Goal: Transaction & Acquisition: Purchase product/service

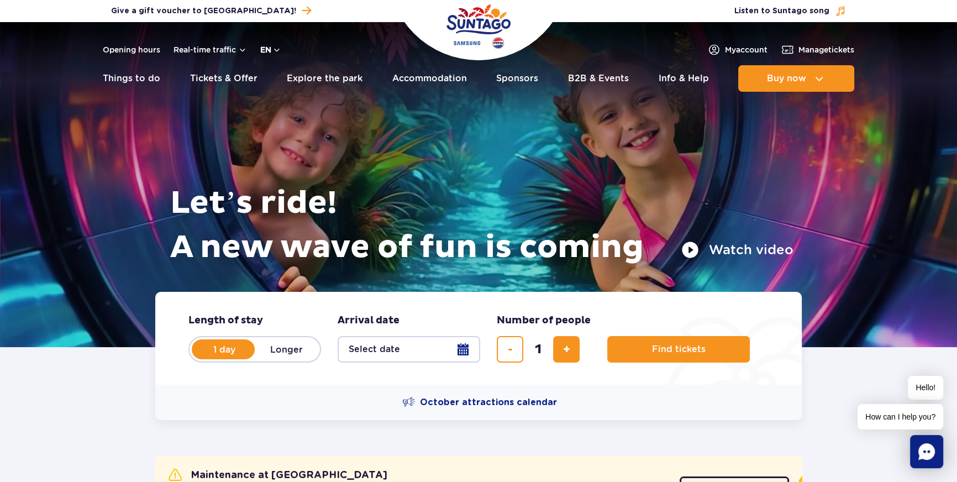
click at [275, 48] on button "en" at bounding box center [270, 49] width 21 height 11
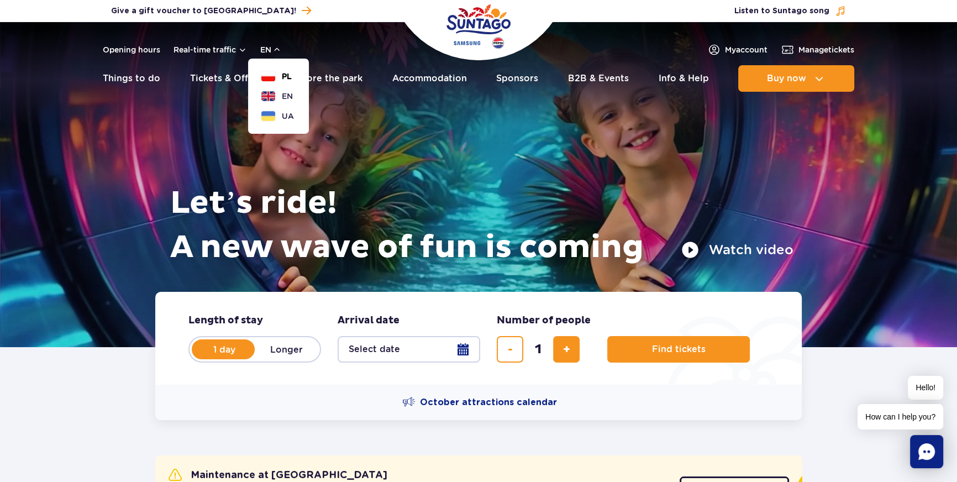
click at [276, 78] on button "PL" at bounding box center [276, 76] width 30 height 11
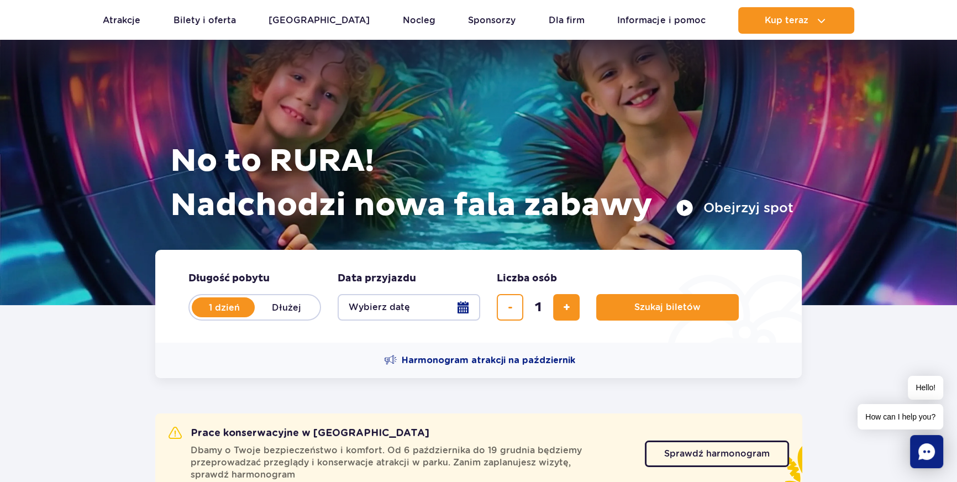
scroll to position [100, 0]
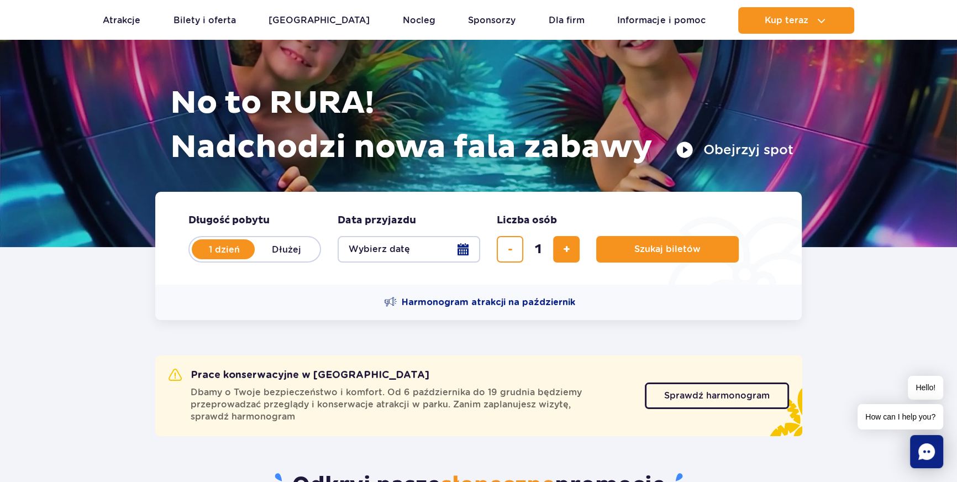
click at [455, 250] on button "Wybierz datę" at bounding box center [409, 249] width 143 height 27
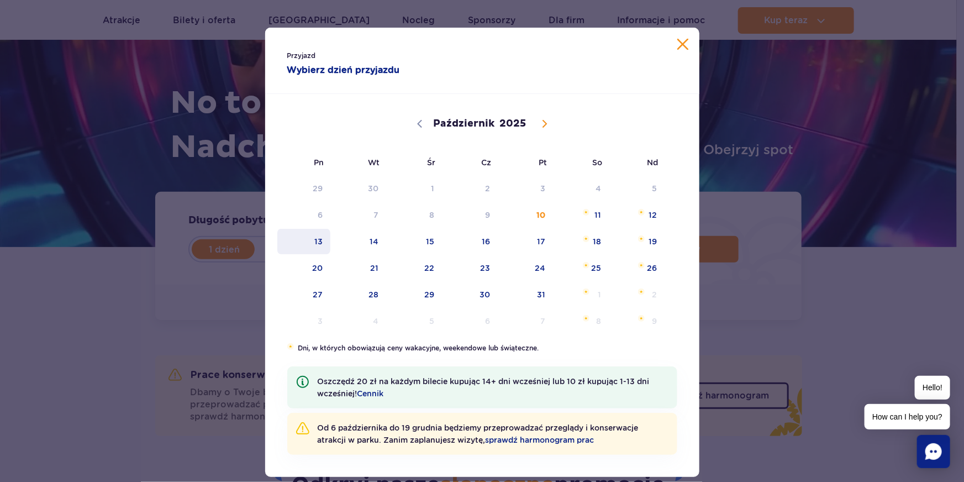
click at [310, 236] on span "13" at bounding box center [304, 241] width 56 height 25
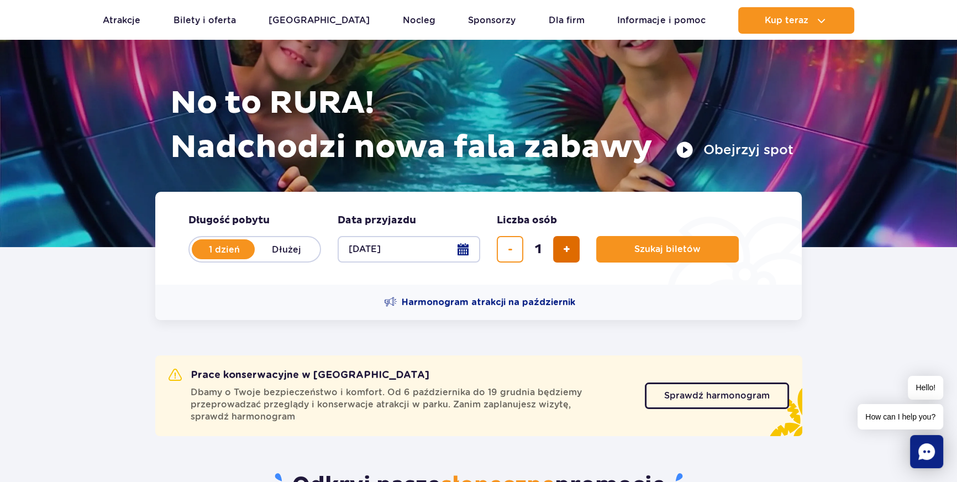
click at [561, 250] on button "dodaj bilet" at bounding box center [566, 249] width 27 height 27
type input "2"
click at [610, 250] on button "Szukaj biletów" at bounding box center [667, 249] width 143 height 27
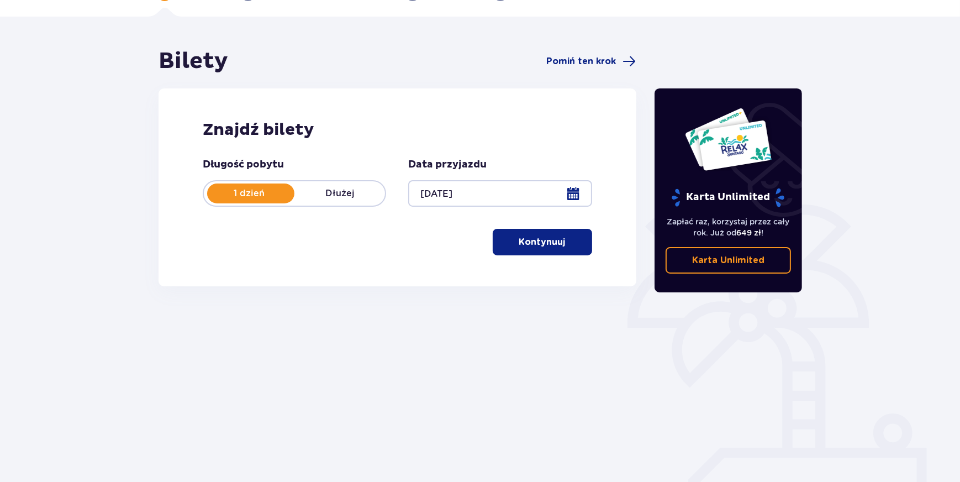
scroll to position [81, 0]
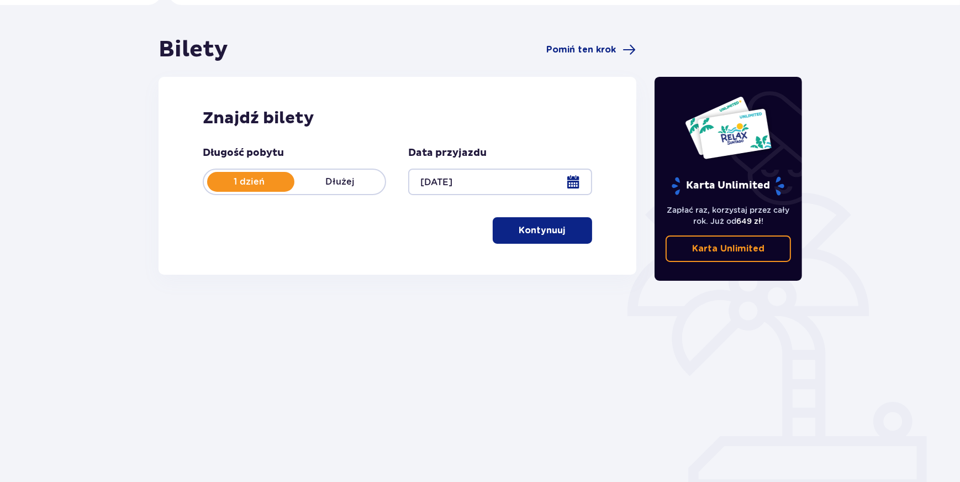
click at [550, 230] on p "Kontynuuj" at bounding box center [542, 230] width 46 height 12
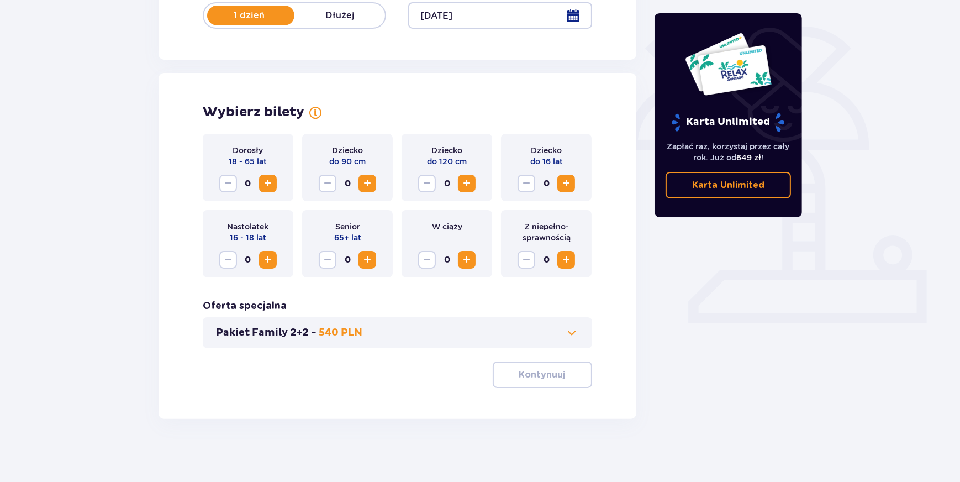
scroll to position [250, 0]
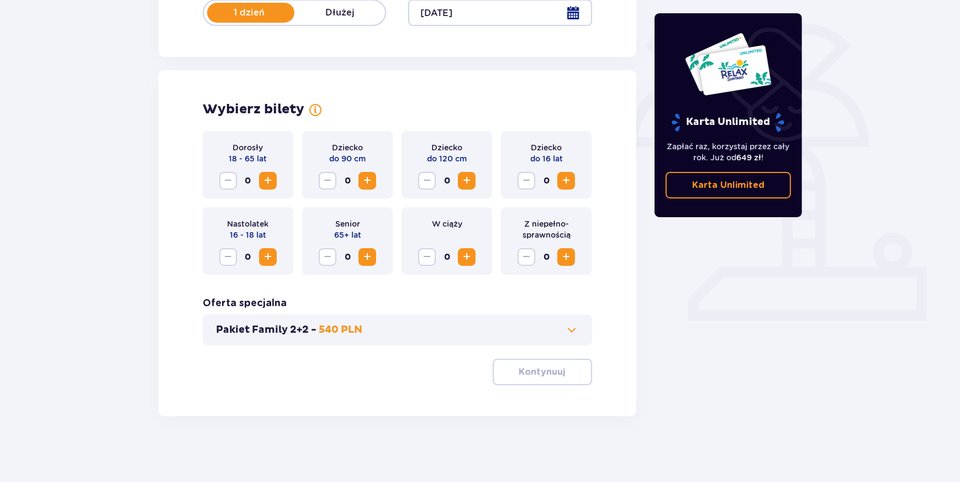
click at [269, 177] on span "Zwiększ" at bounding box center [267, 180] width 13 height 13
click at [563, 176] on span "Zwiększ" at bounding box center [566, 180] width 13 height 13
click at [566, 374] on span "button" at bounding box center [567, 371] width 13 height 13
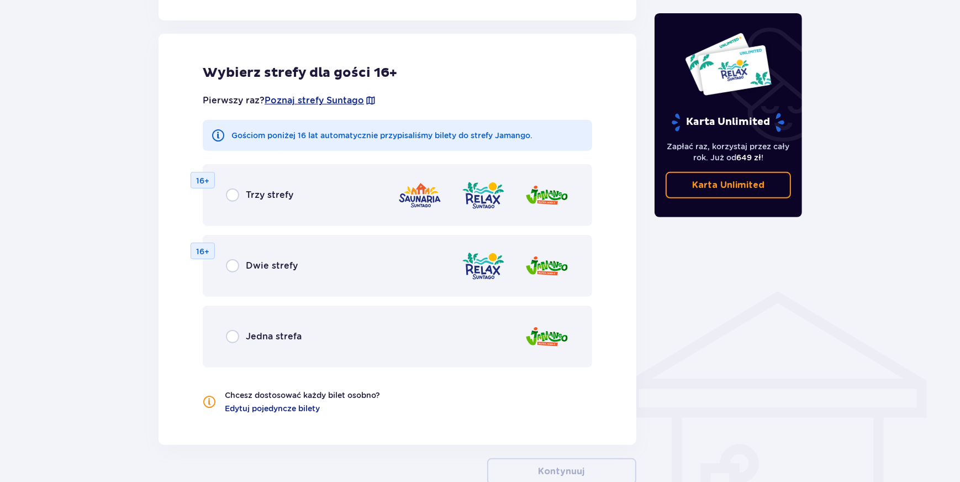
scroll to position [613, 0]
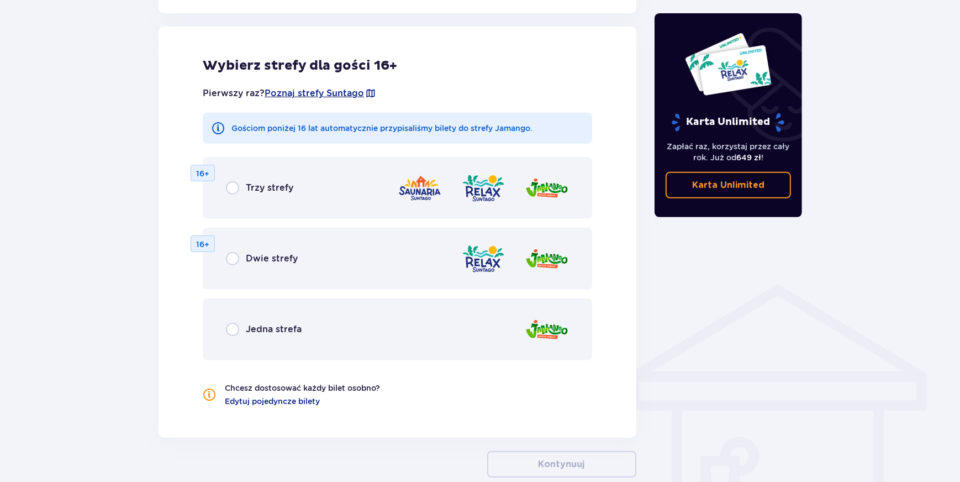
click at [230, 332] on input "radio" at bounding box center [232, 329] width 13 height 13
radio input "true"
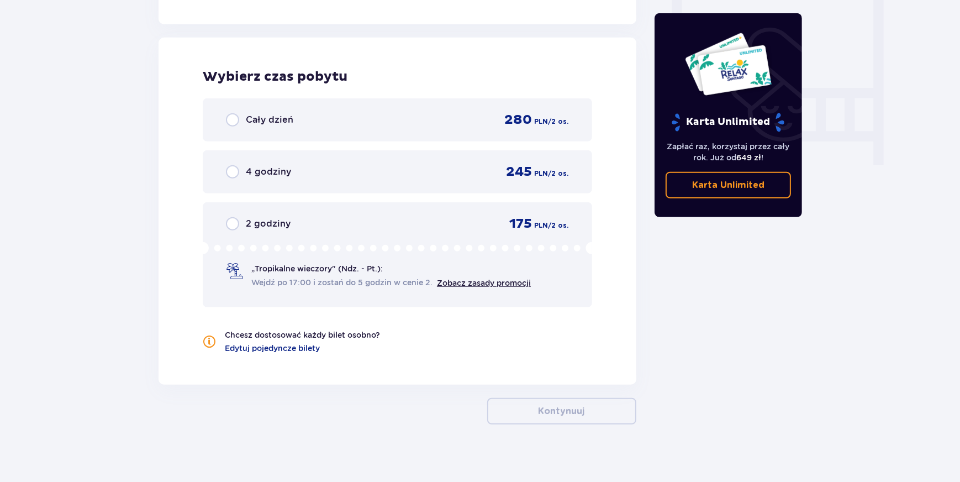
scroll to position [1034, 0]
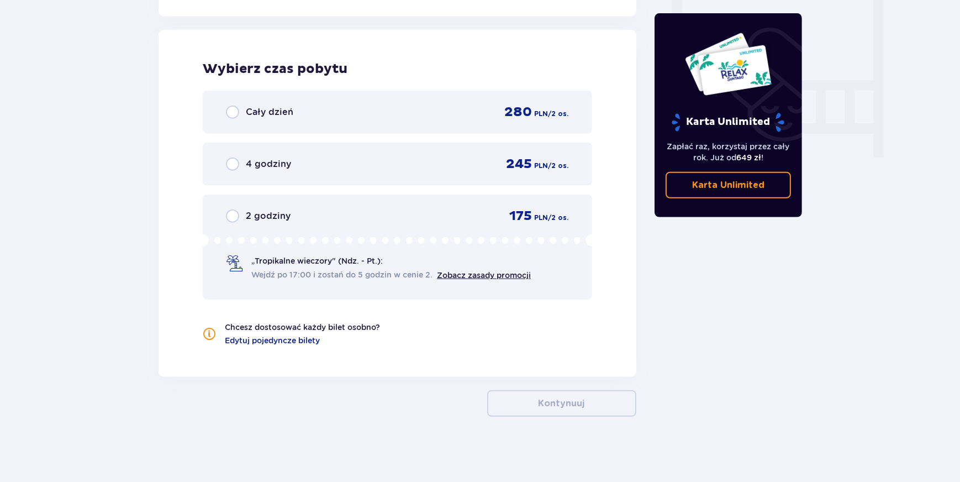
click at [238, 111] on input "radio" at bounding box center [232, 112] width 13 height 13
radio input "true"
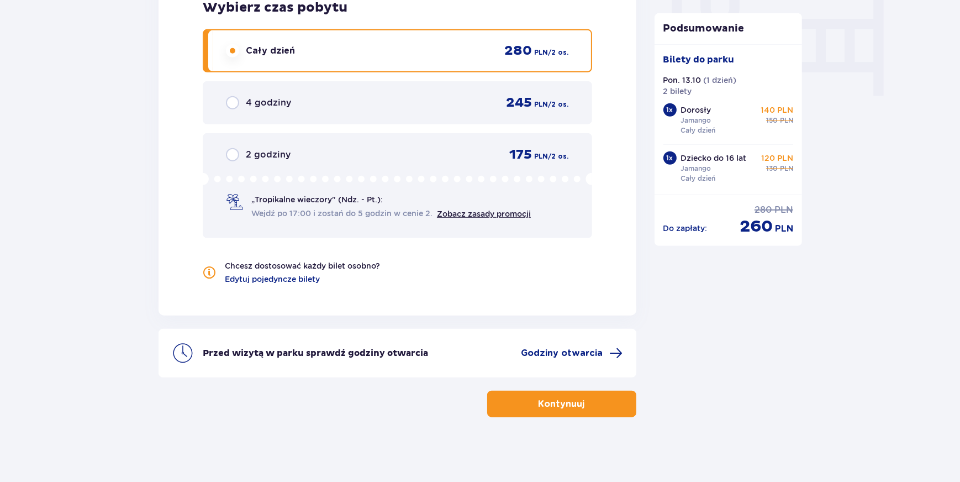
scroll to position [1096, 0]
drag, startPoint x: 563, startPoint y: 351, endPoint x: 485, endPoint y: 344, distance: 77.7
click at [485, 344] on div "Przed wizytą w parku sprawdź godziny otwarcia Godziny otwarcia" at bounding box center [398, 352] width 478 height 49
click at [527, 400] on button "Kontynuuj" at bounding box center [561, 403] width 149 height 27
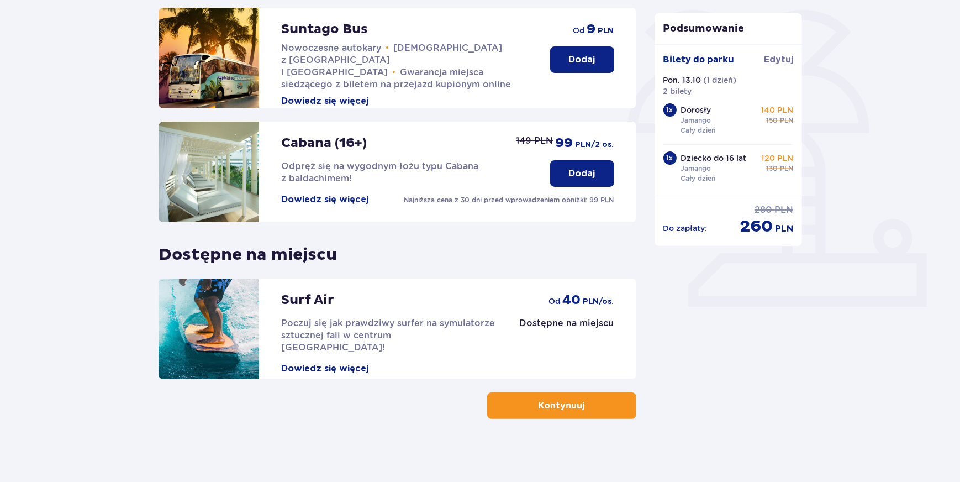
scroll to position [267, 0]
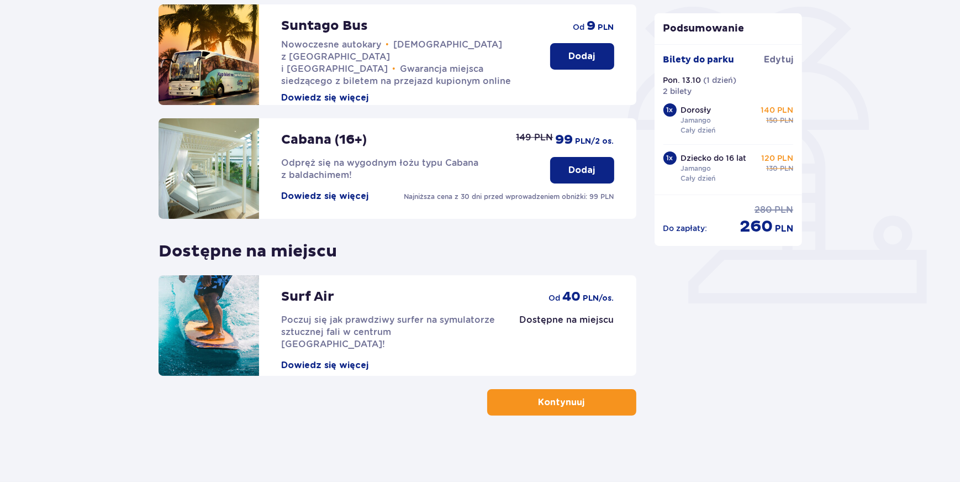
click at [539, 398] on p "Kontynuuj" at bounding box center [562, 402] width 46 height 12
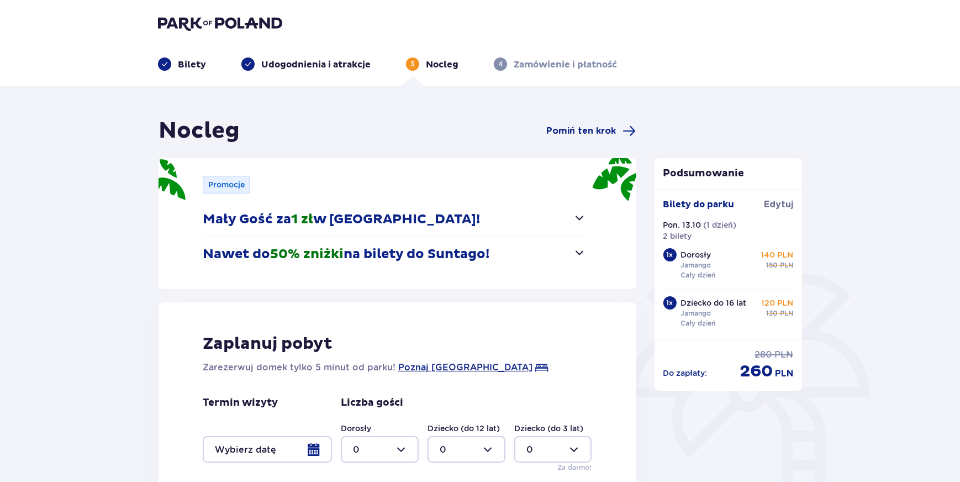
click at [579, 216] on span "button" at bounding box center [580, 217] width 13 height 13
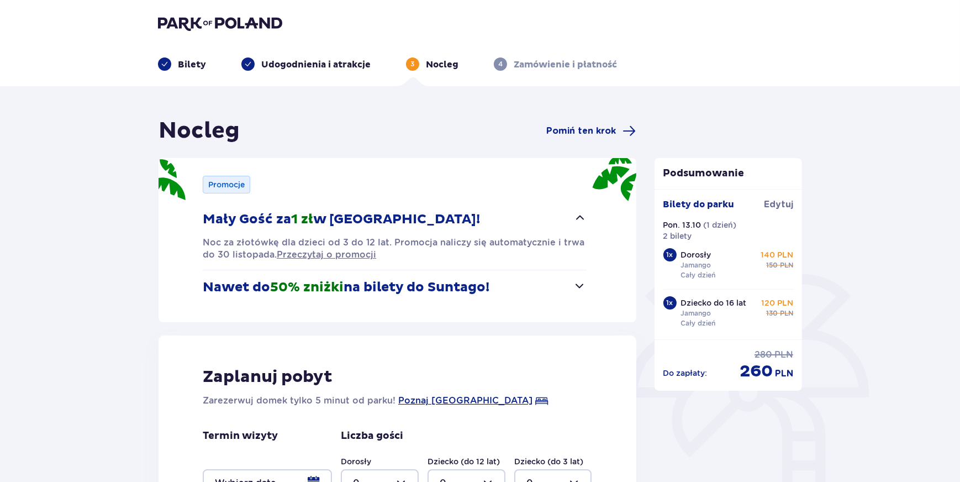
click at [582, 287] on span "button" at bounding box center [580, 285] width 13 height 13
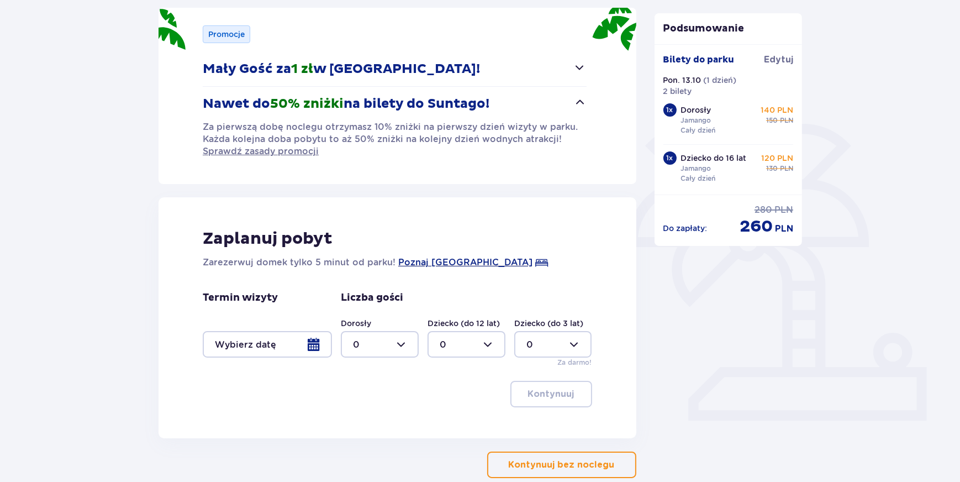
scroll to position [212, 0]
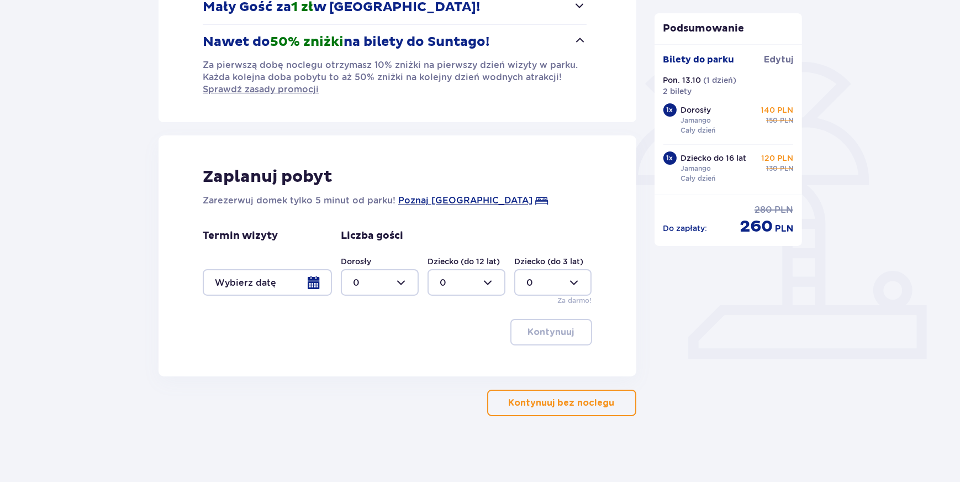
click at [571, 404] on p "Kontynuuj bez noclegu" at bounding box center [562, 403] width 106 height 12
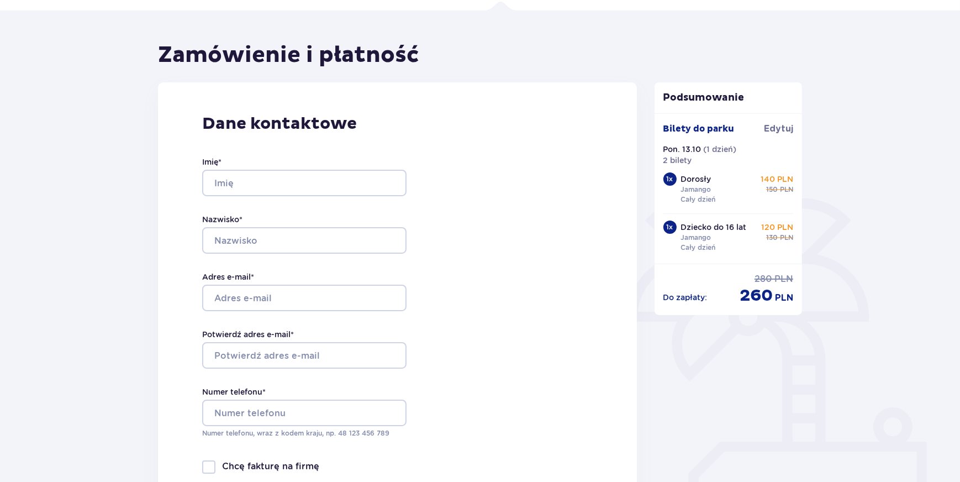
scroll to position [100, 0]
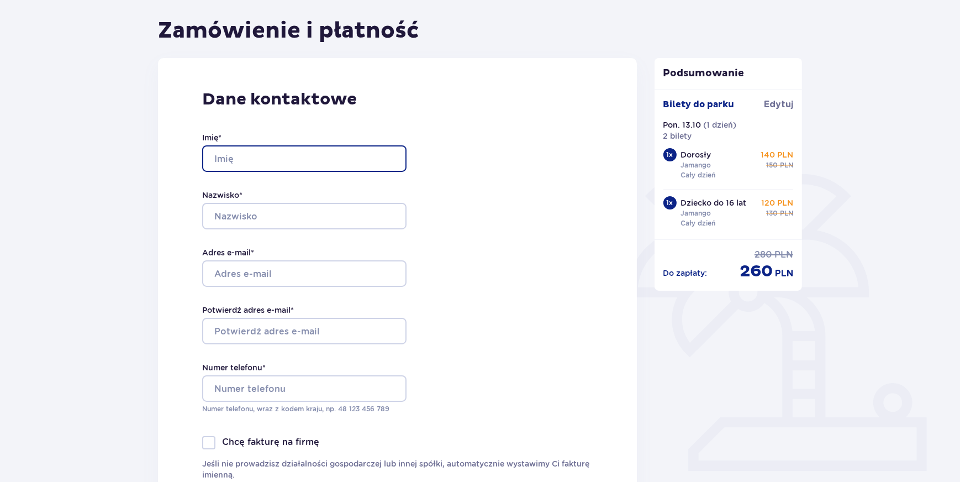
click at [304, 160] on input "Imię *" at bounding box center [304, 158] width 204 height 27
type input "Magdalena"
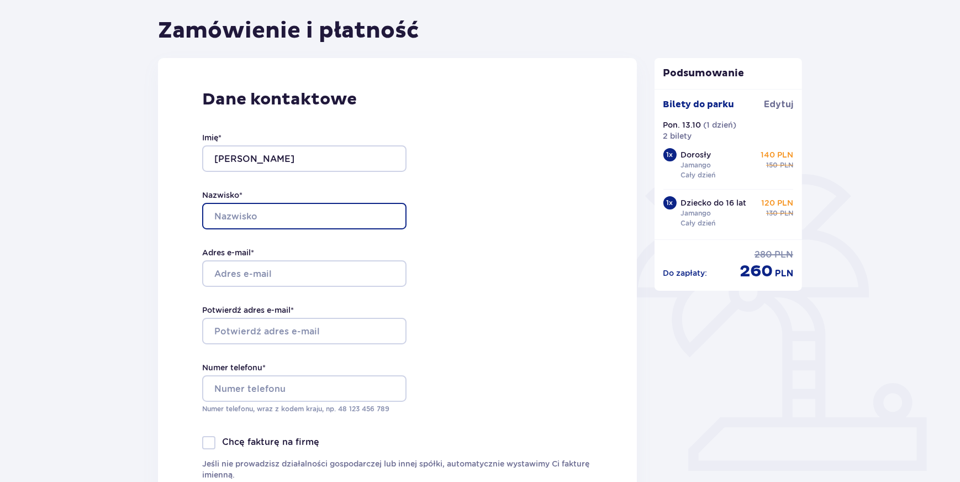
type input "Muraszko"
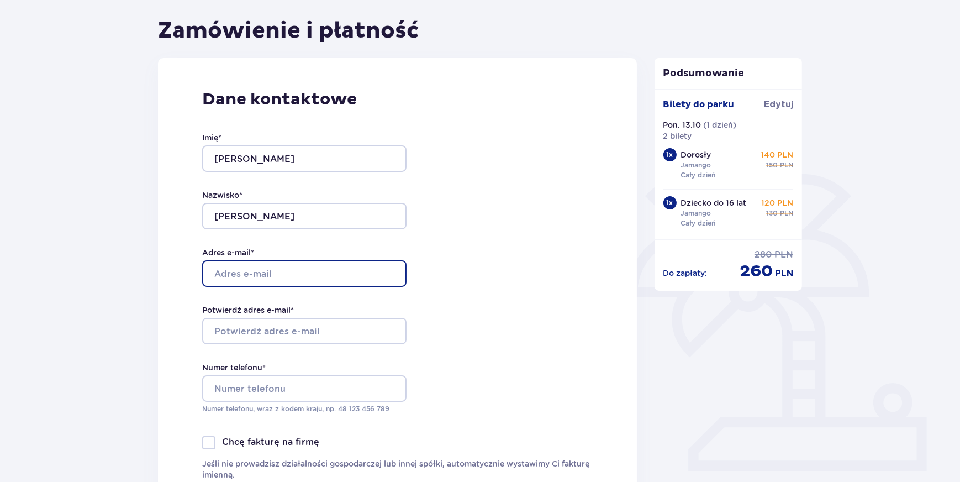
type input "magnaj@poczta.onet.pl"
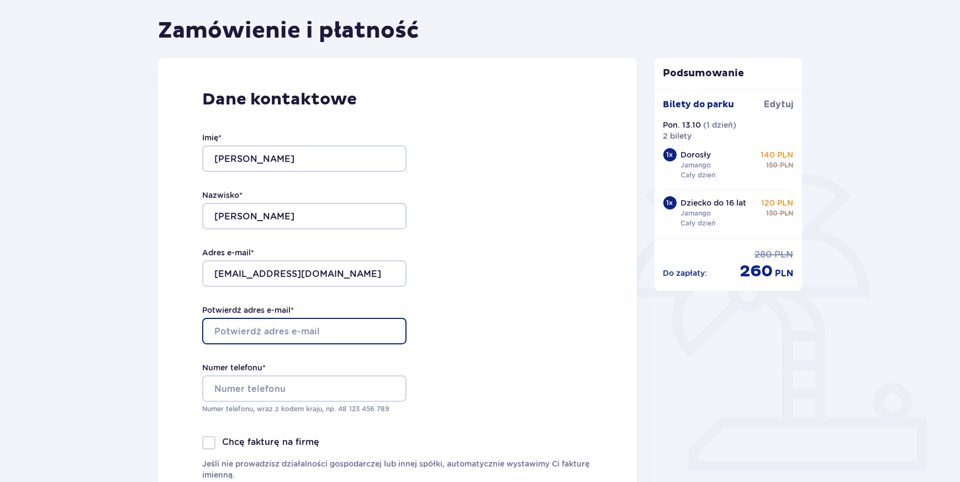
type input "magnaj@poczta.onet.pl"
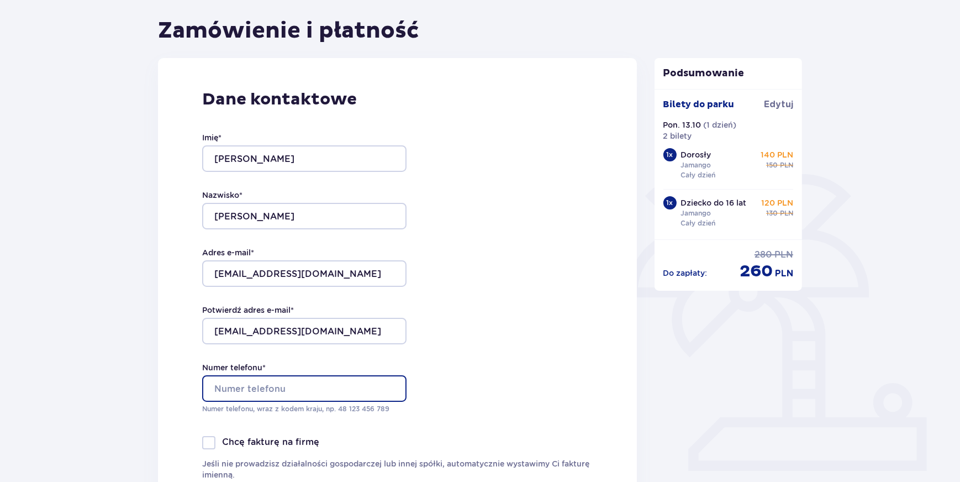
type input "+48506462783"
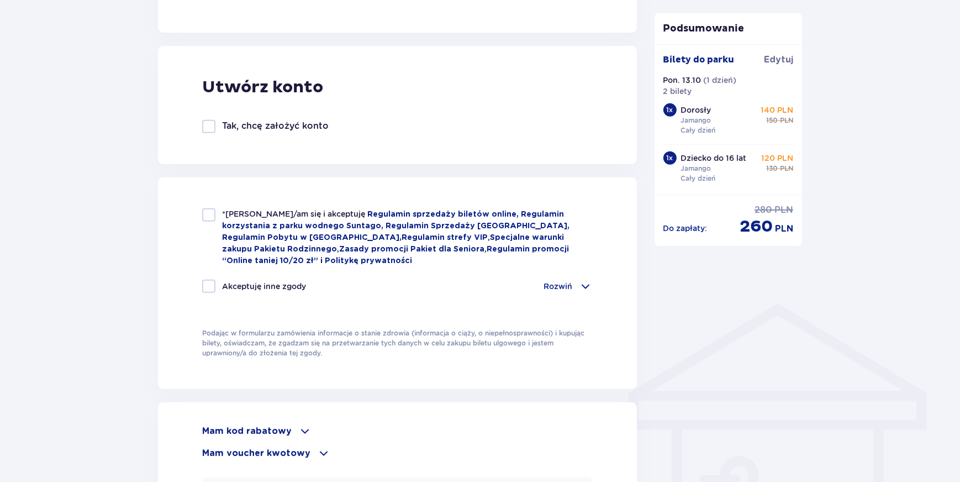
scroll to position [602, 0]
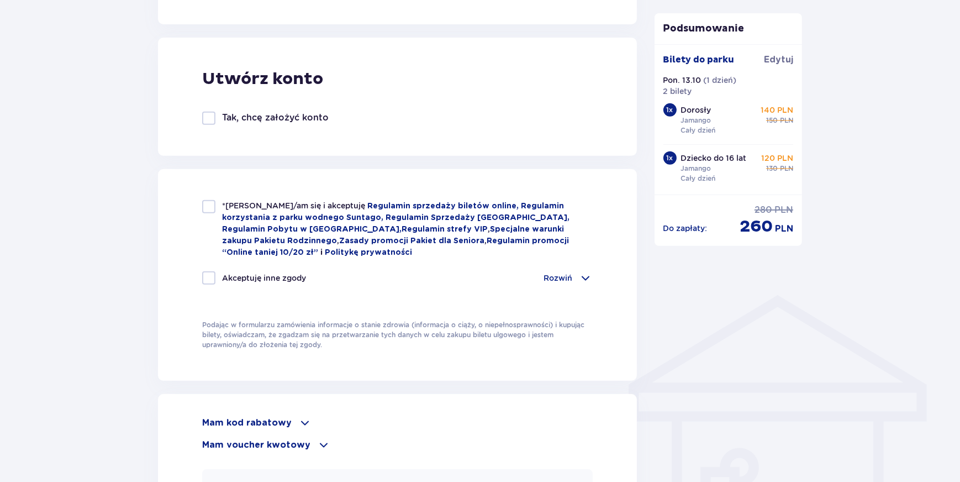
click at [206, 207] on div at bounding box center [208, 206] width 13 height 13
checkbox input "true"
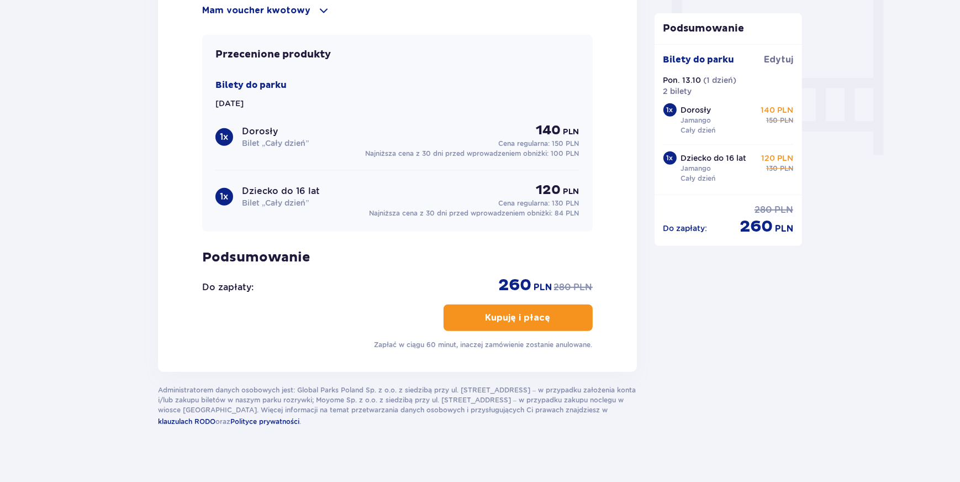
scroll to position [1045, 0]
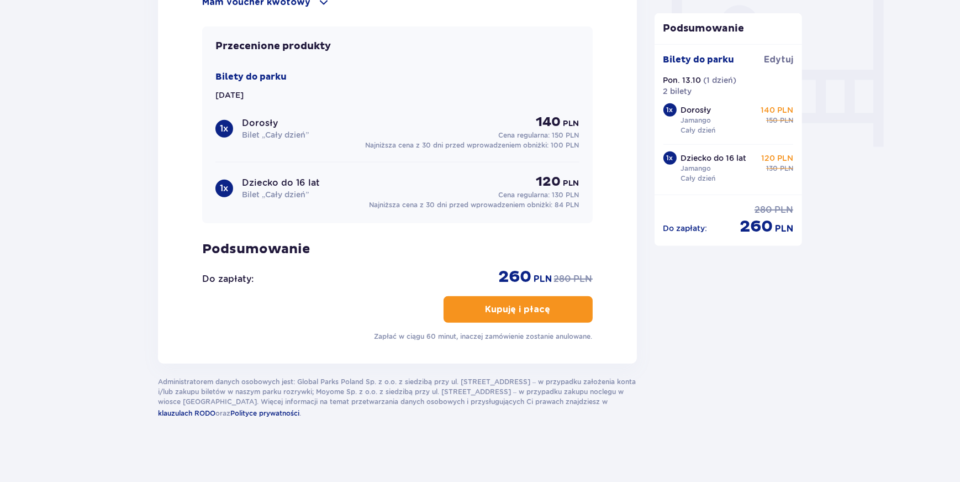
click at [507, 307] on p "Kupuję i płacę" at bounding box center [518, 309] width 65 height 12
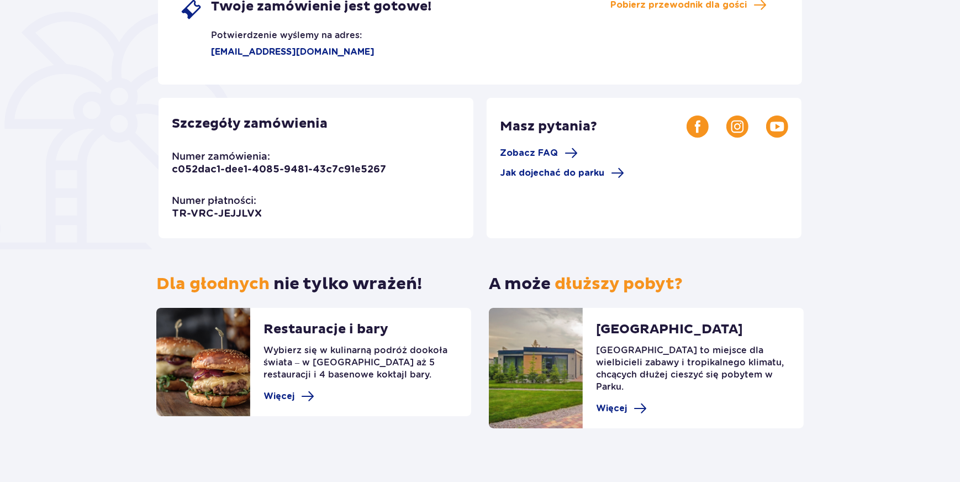
scroll to position [82, 0]
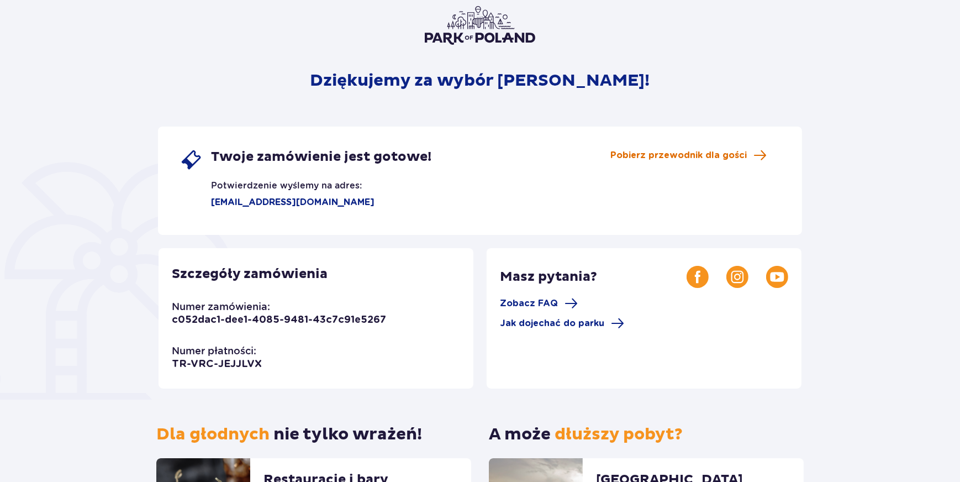
click at [748, 153] on span "Pobierz przewodnik dla gości" at bounding box center [689, 155] width 156 height 13
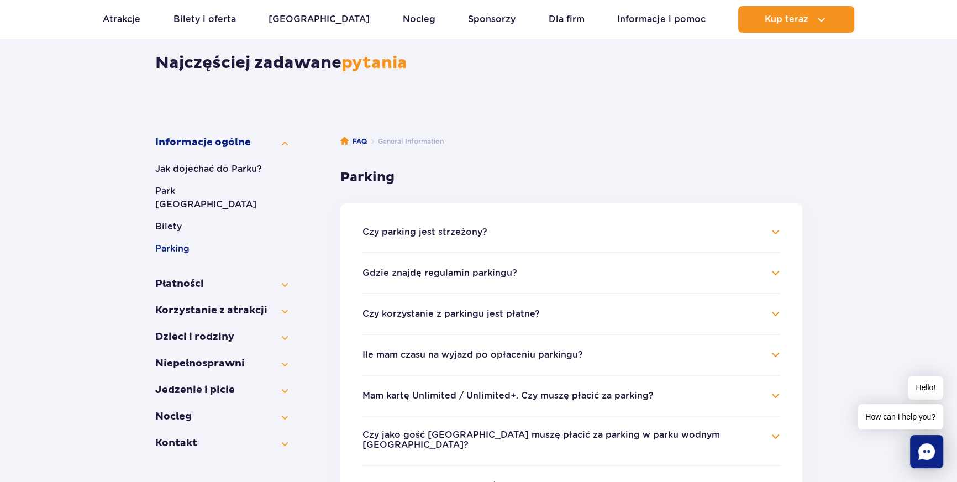
scroll to position [150, 0]
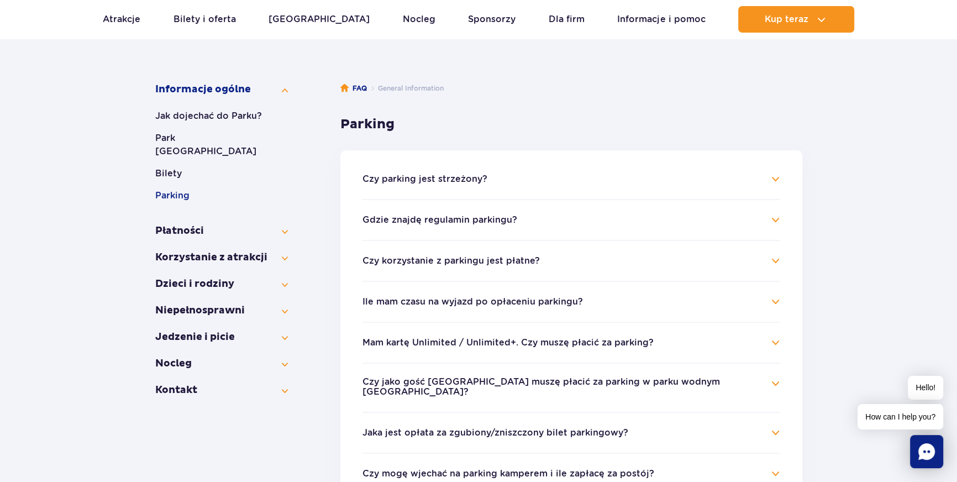
click at [779, 261] on h4 "Czy korzystanie z parkingu jest płatne?" at bounding box center [571, 260] width 418 height 13
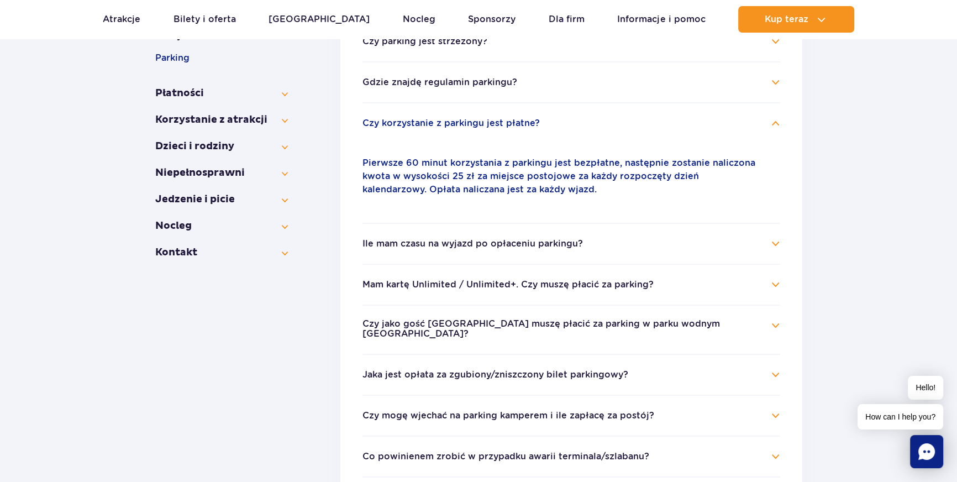
scroll to position [351, 0]
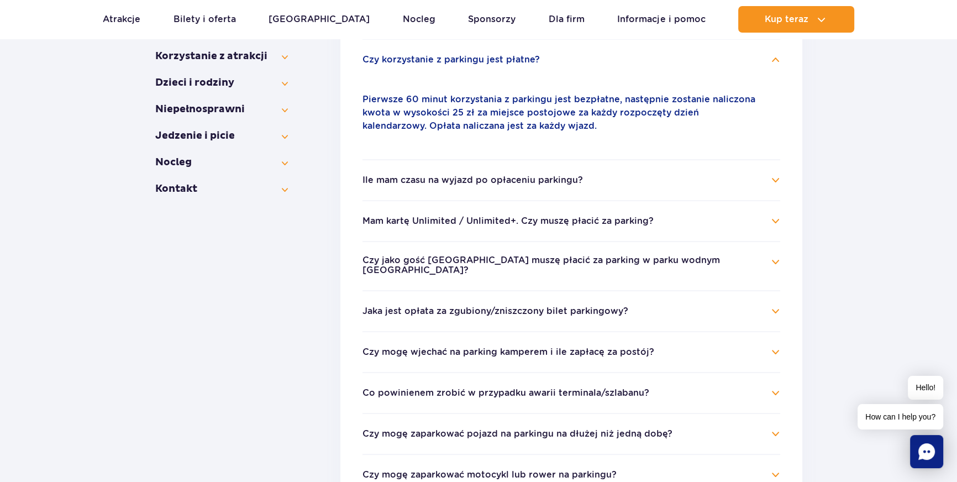
click at [775, 306] on h4 "Jaka jest opłata za zgubiony/zniszczony bilet parkingowy?" at bounding box center [571, 310] width 418 height 13
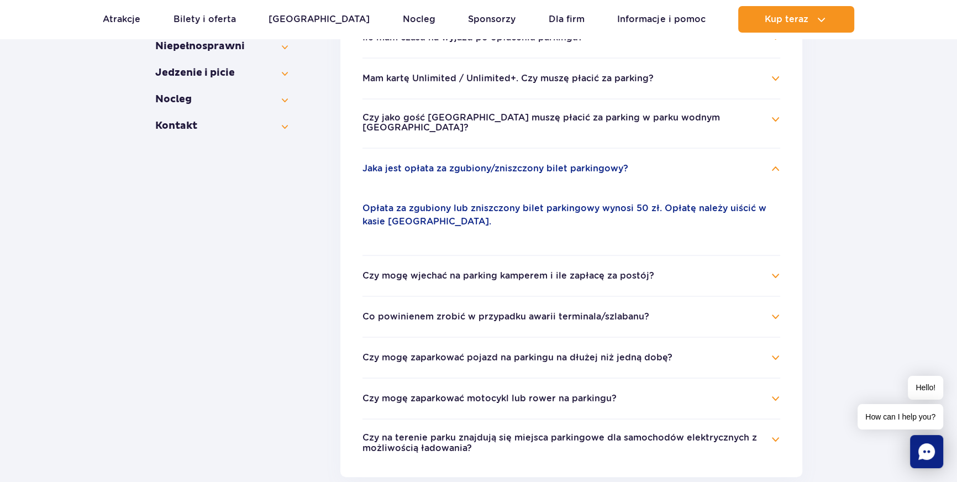
scroll to position [452, 0]
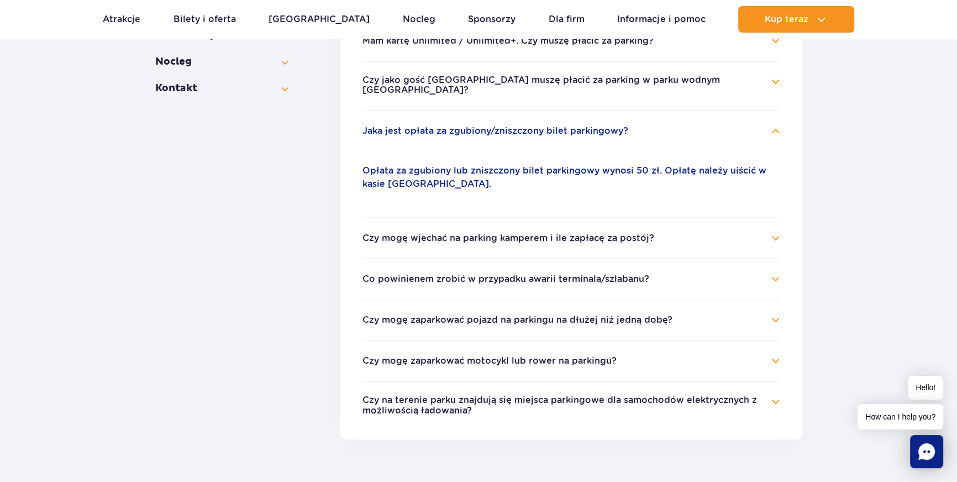
click at [780, 309] on ul "Czy parking jest strzeżony? Parking jest niestrzeżony. Szlabany wjazdowe służą …" at bounding box center [571, 144] width 462 height 591
click at [775, 313] on h4 "Czy mogę zaparkować pojazd na parkingu na dłużej niż jedną dobę?" at bounding box center [571, 319] width 418 height 13
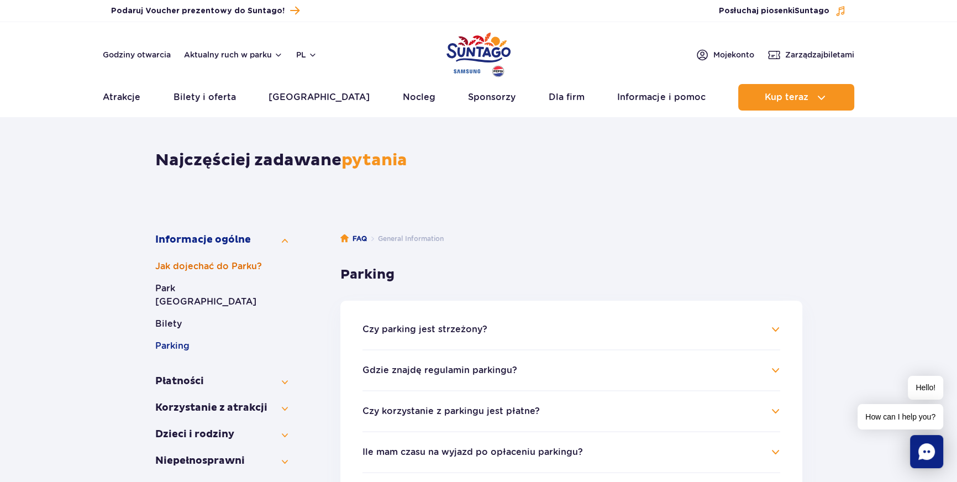
click at [205, 270] on button "Jak dojechać do Parku?" at bounding box center [221, 266] width 133 height 13
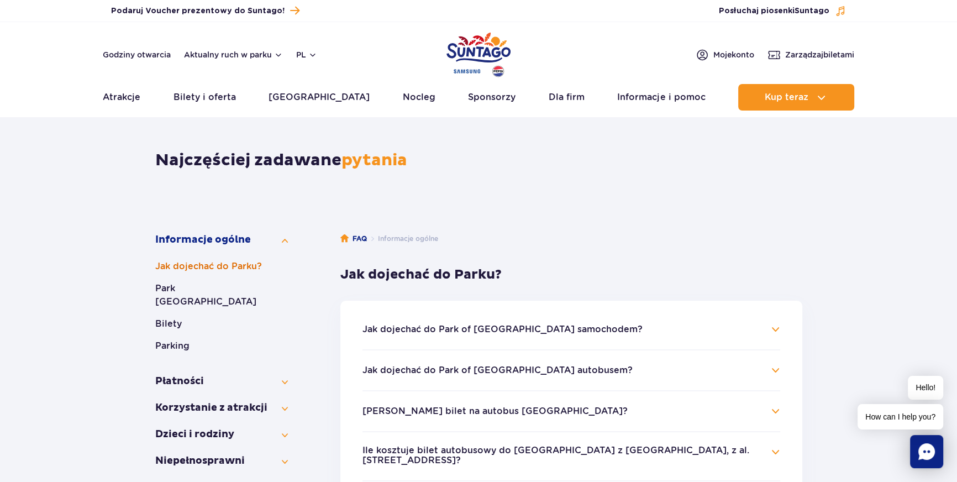
click at [235, 267] on button "Jak dojechać do Parku?" at bounding box center [221, 266] width 133 height 13
